Goal: Navigation & Orientation: Find specific page/section

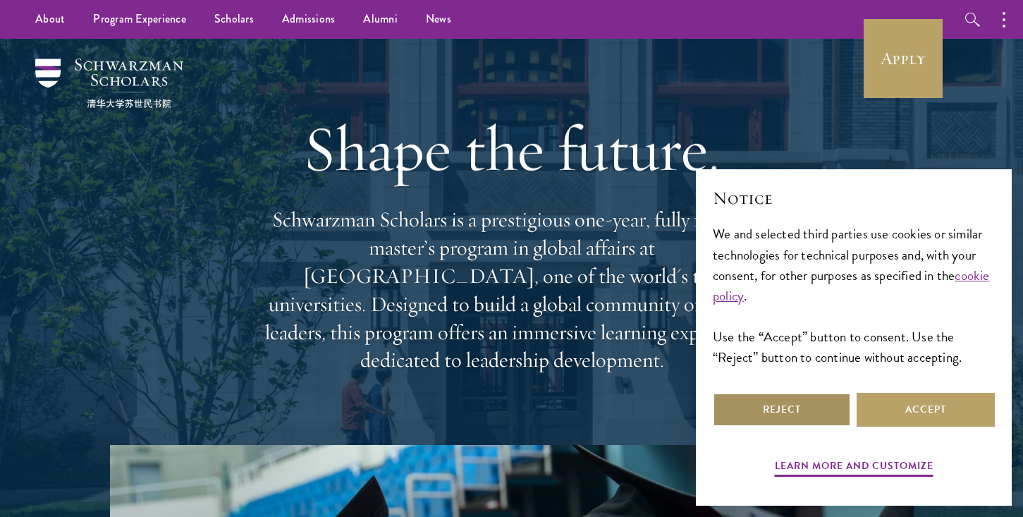
click at [798, 414] on button "Reject" at bounding box center [782, 410] width 138 height 34
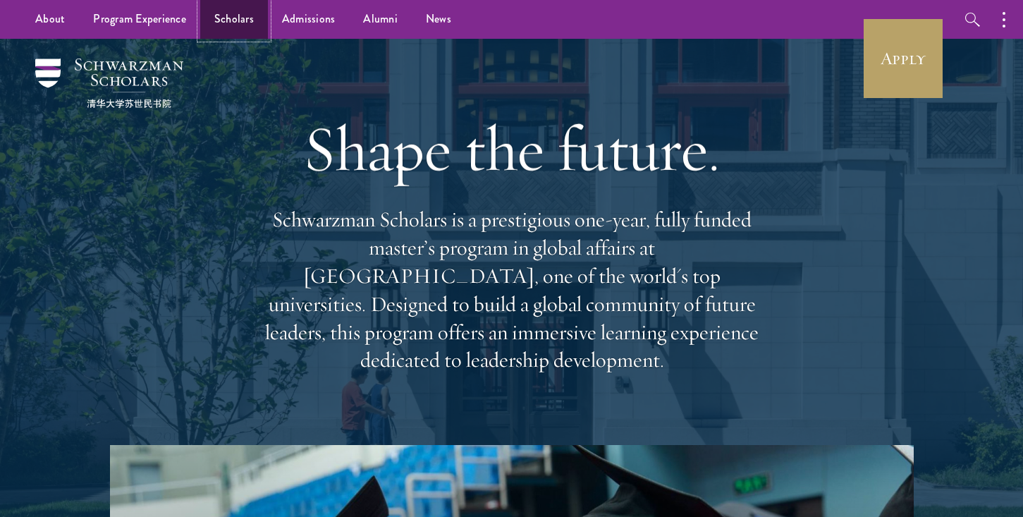
click at [244, 25] on link "Scholars" at bounding box center [234, 19] width 68 height 39
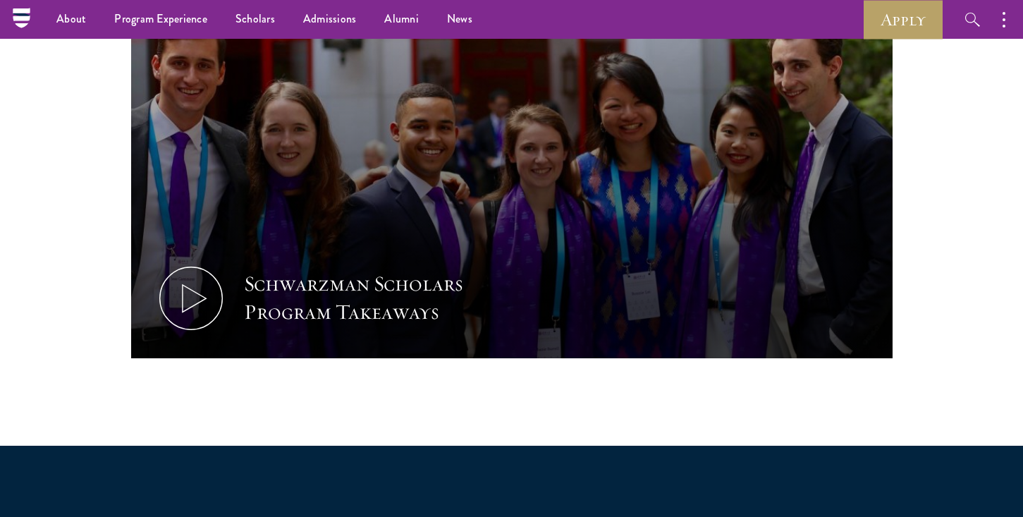
scroll to position [671, 0]
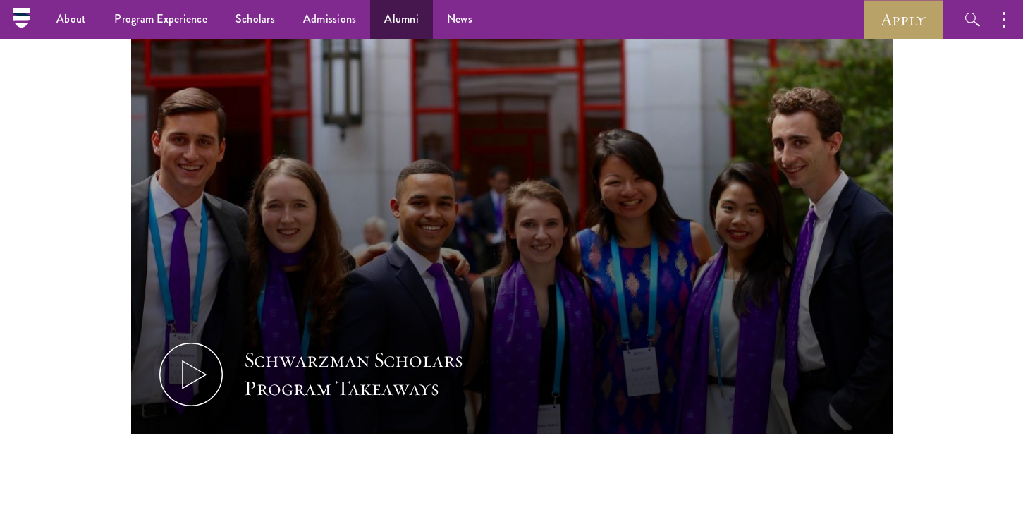
click at [377, 4] on link "Alumni" at bounding box center [401, 19] width 63 height 39
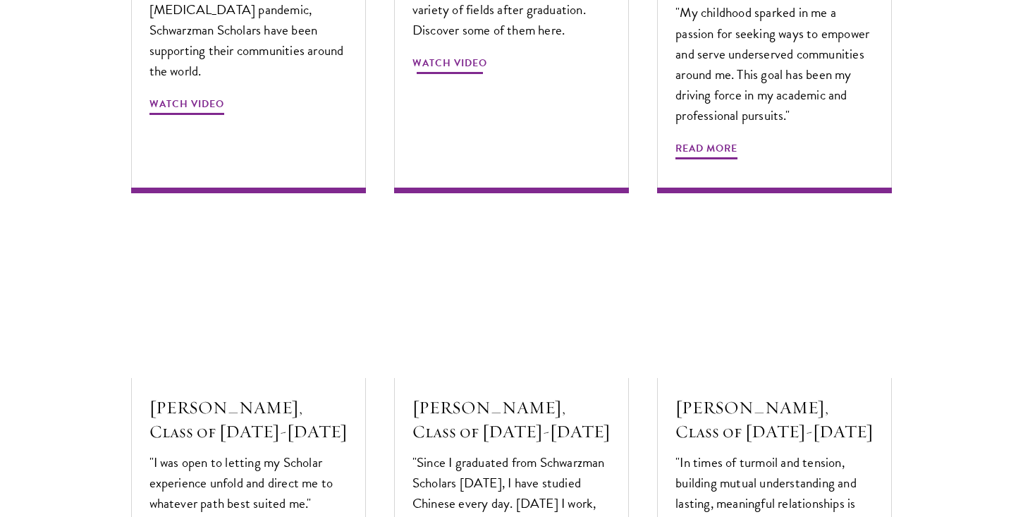
scroll to position [4564, 0]
